Goal: Task Accomplishment & Management: Manage account settings

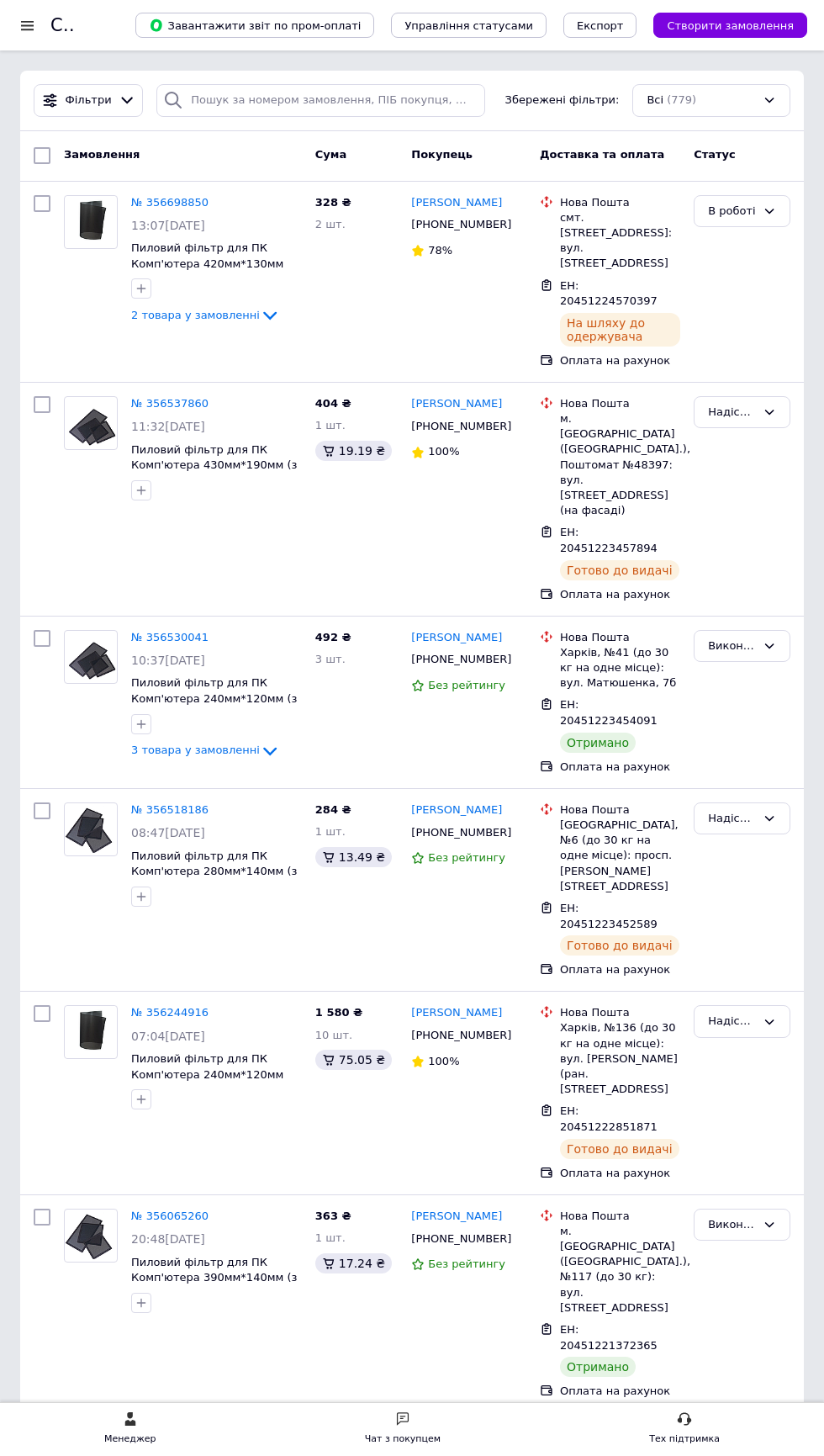
click at [63, 25] on h1 "Список замовлень" at bounding box center [135, 26] width 171 height 20
click at [56, 27] on h1 "Список замовлень" at bounding box center [135, 26] width 171 height 20
click at [30, 26] on div at bounding box center [27, 25] width 21 height 16
